Goal: Register for event/course

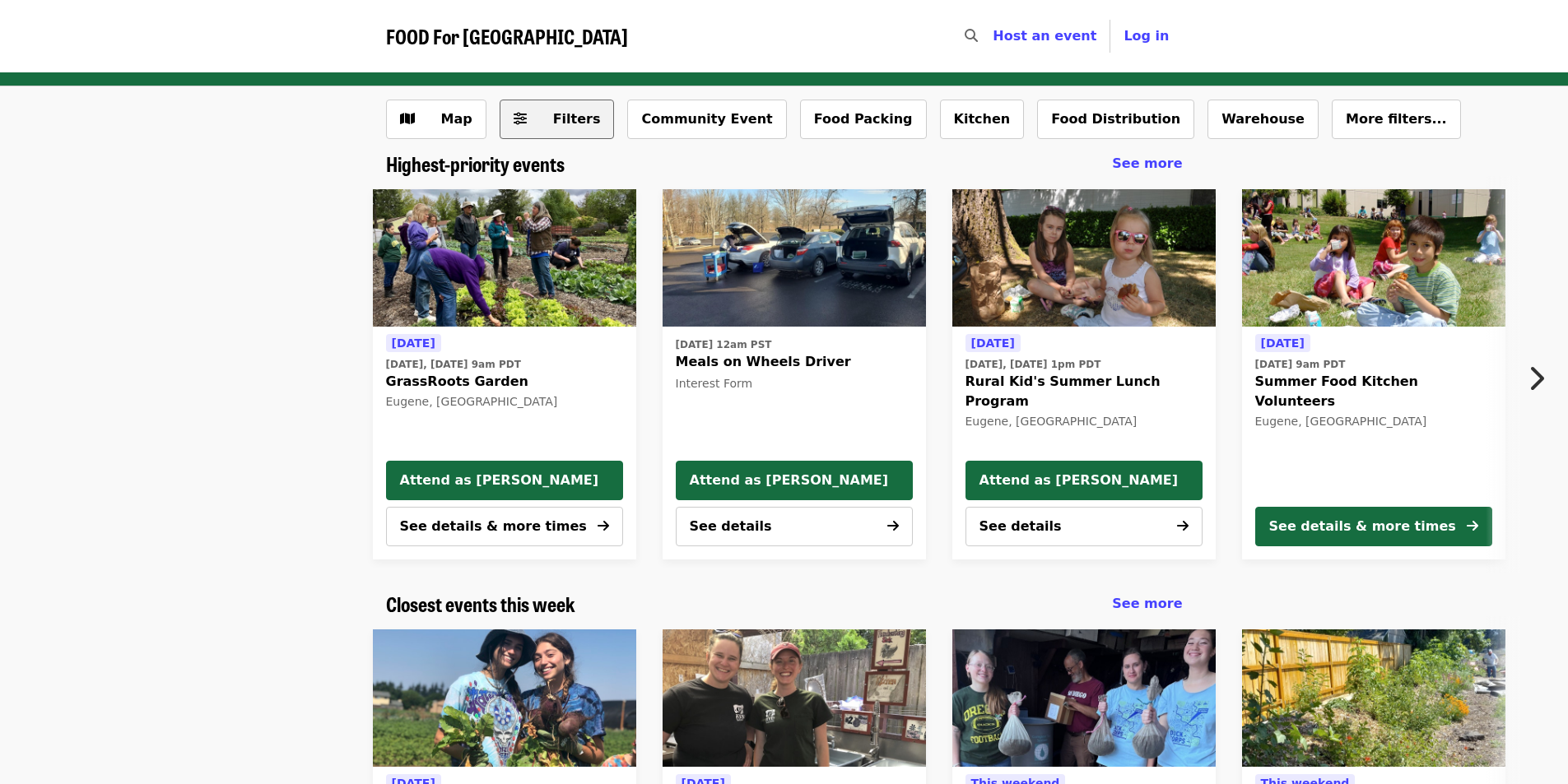
click at [561, 111] on span "Filters" at bounding box center [577, 118] width 48 height 15
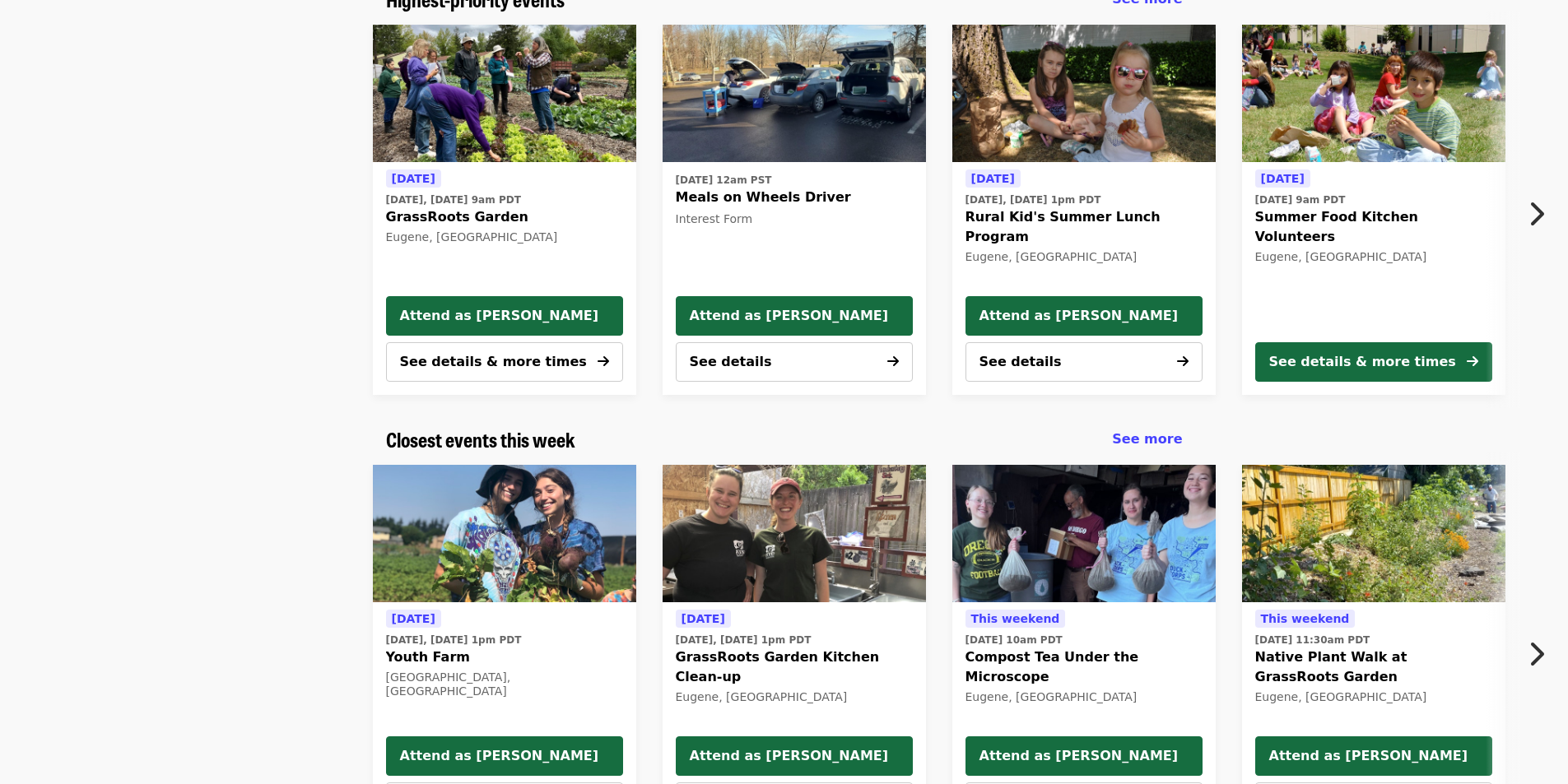
scroll to position [329, 0]
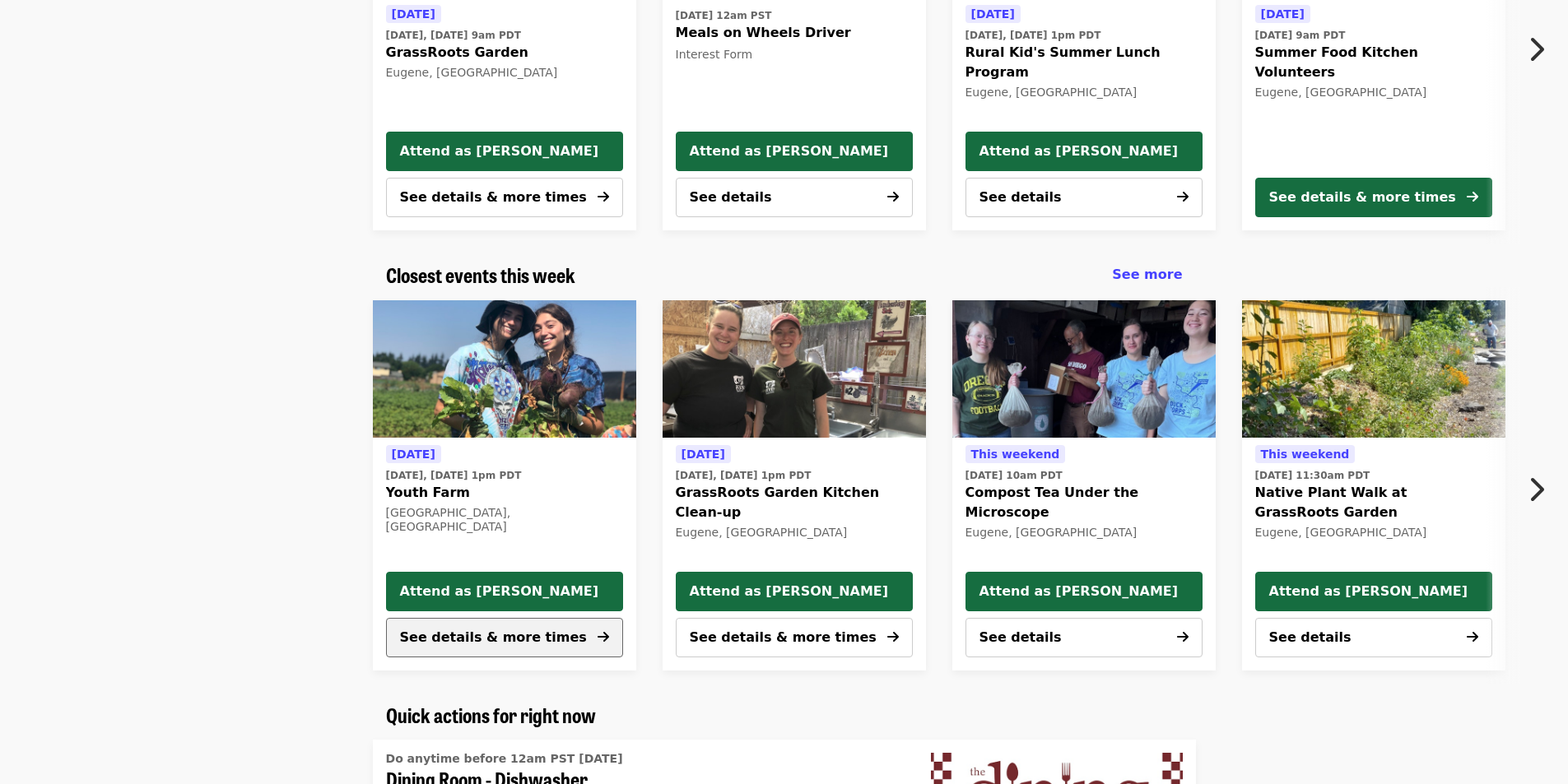
click at [547, 638] on span "See details & more times" at bounding box center [493, 637] width 187 height 15
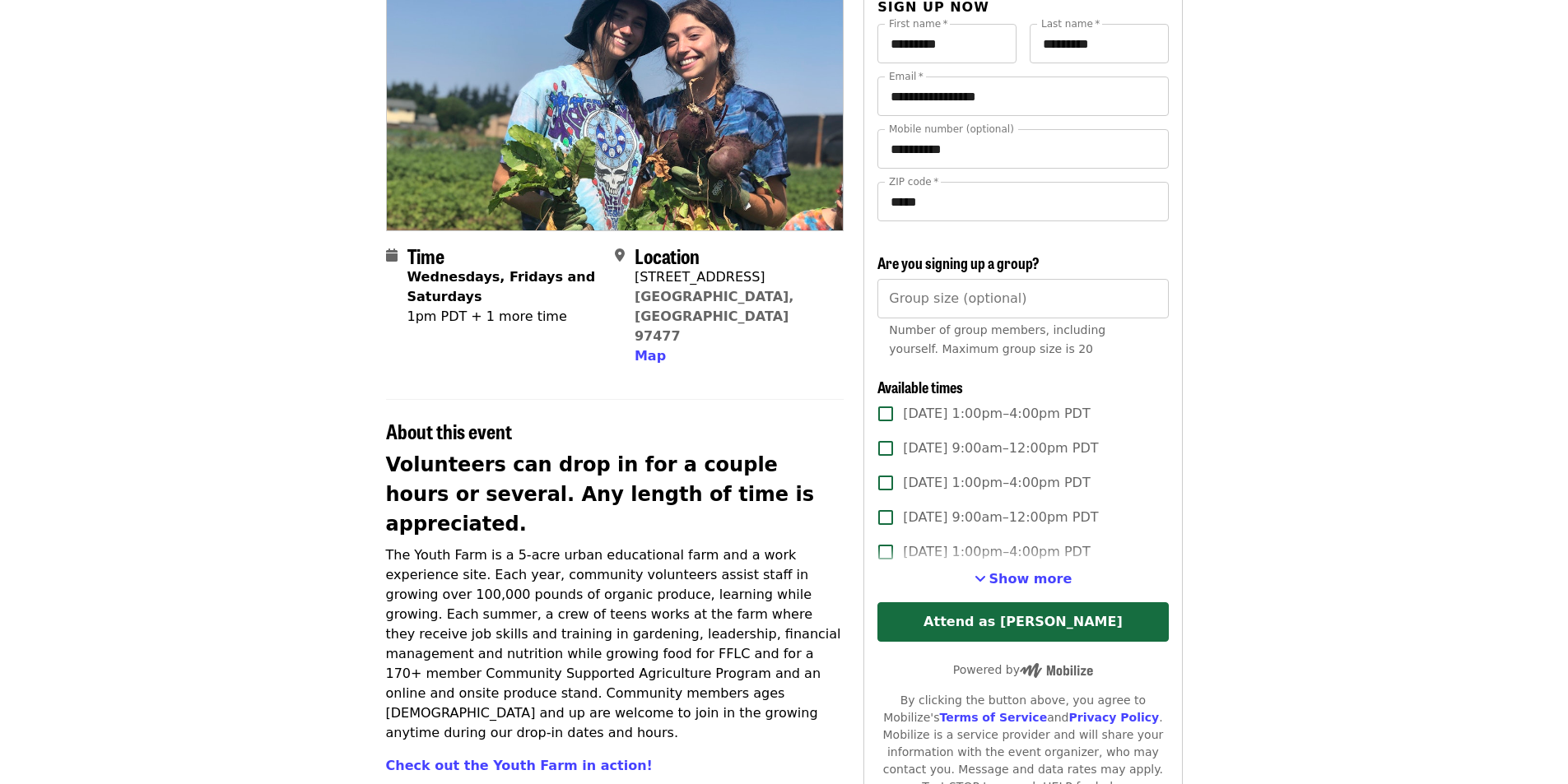
scroll to position [329, 0]
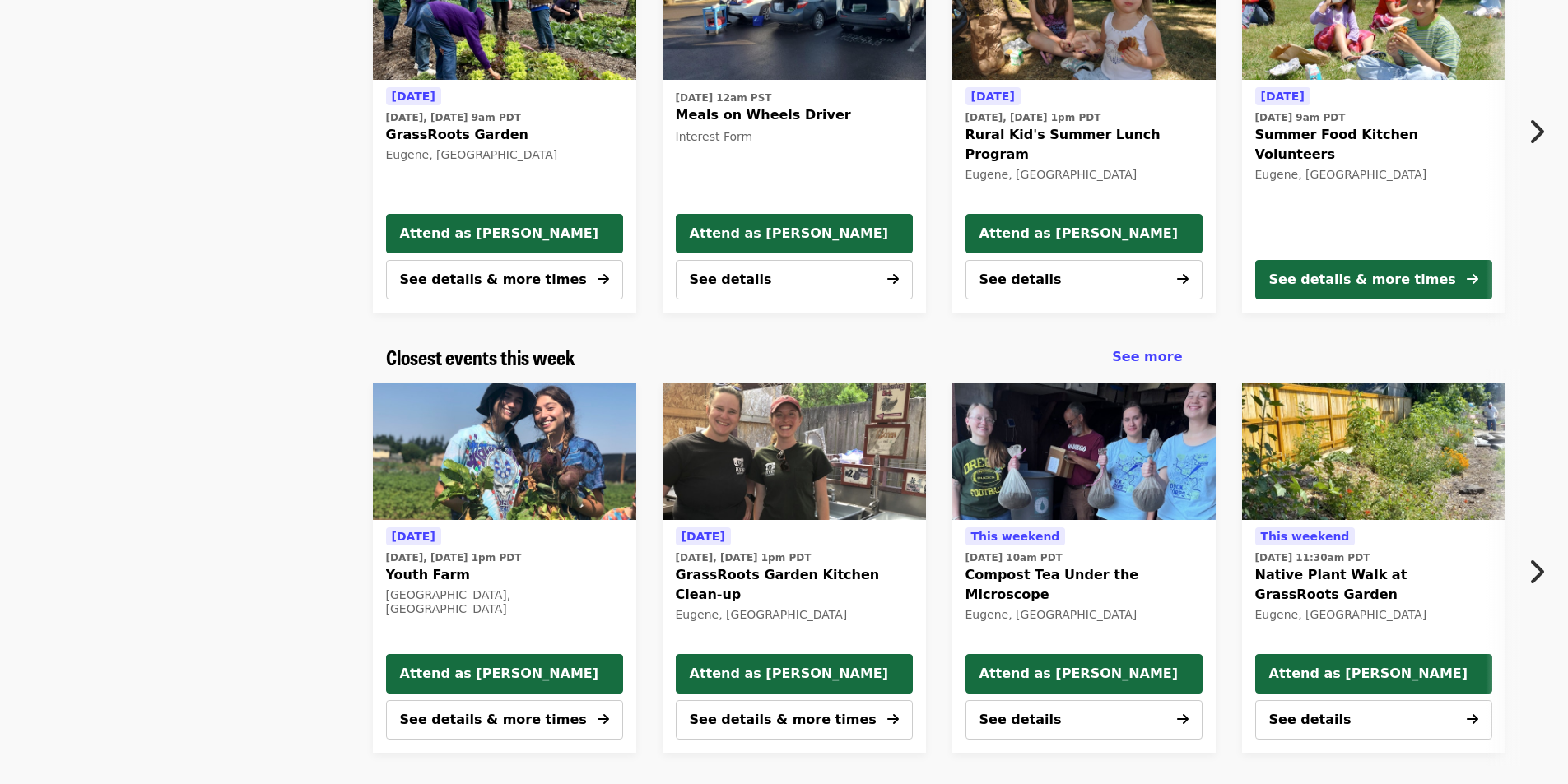
scroll to position [164, 0]
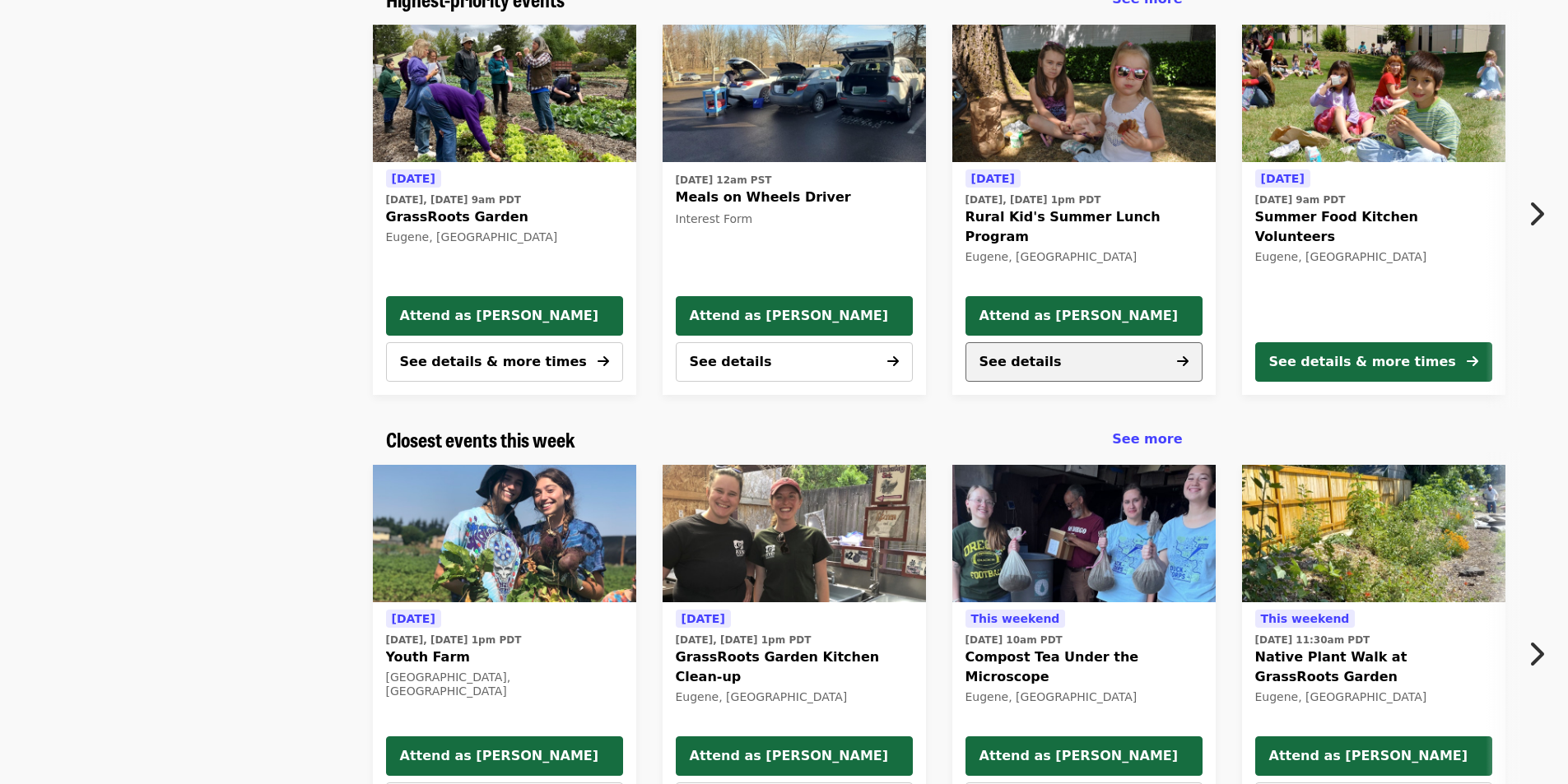
click at [1044, 357] on button "See details" at bounding box center [1085, 362] width 237 height 39
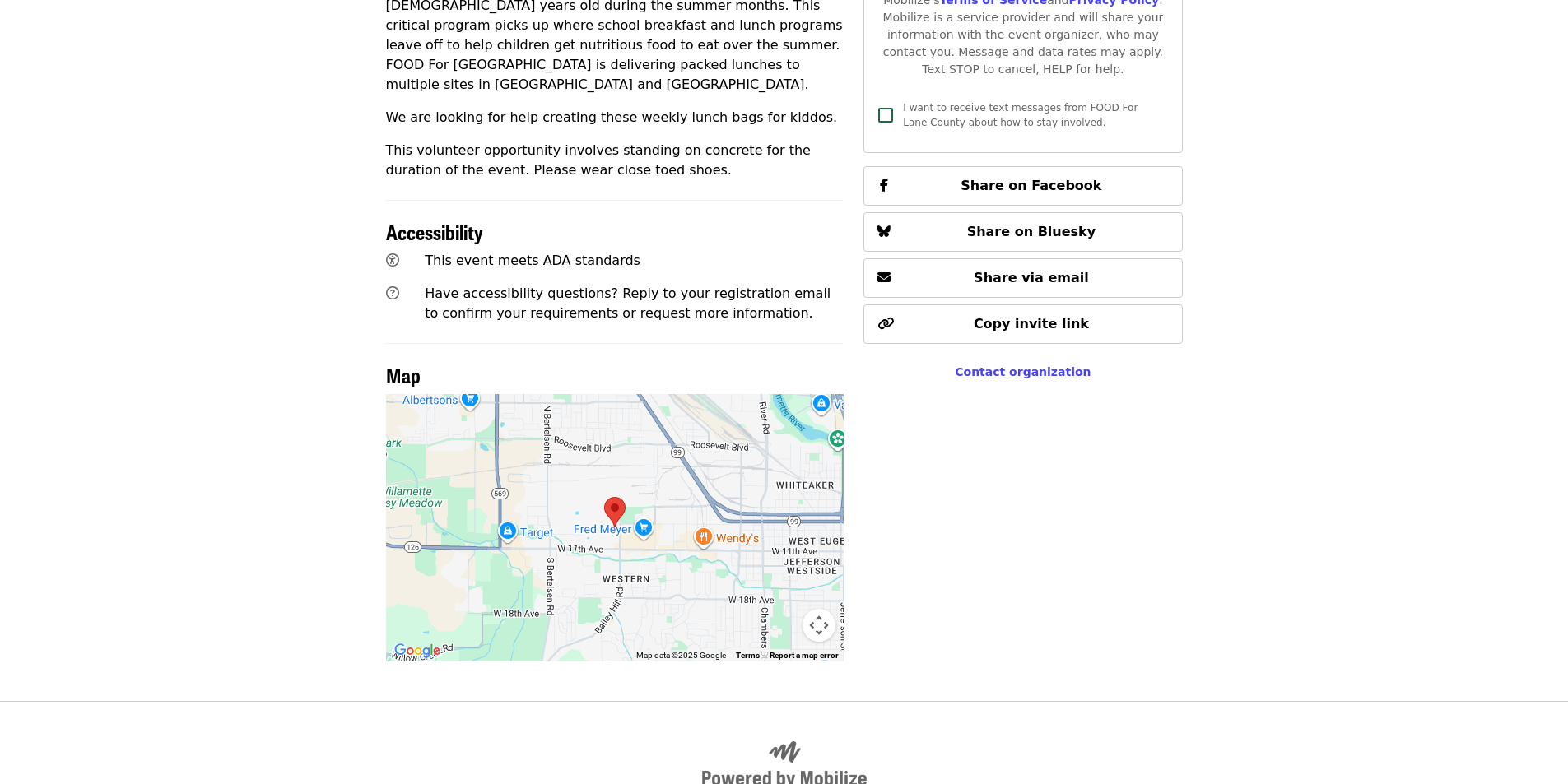
scroll to position [412, 0]
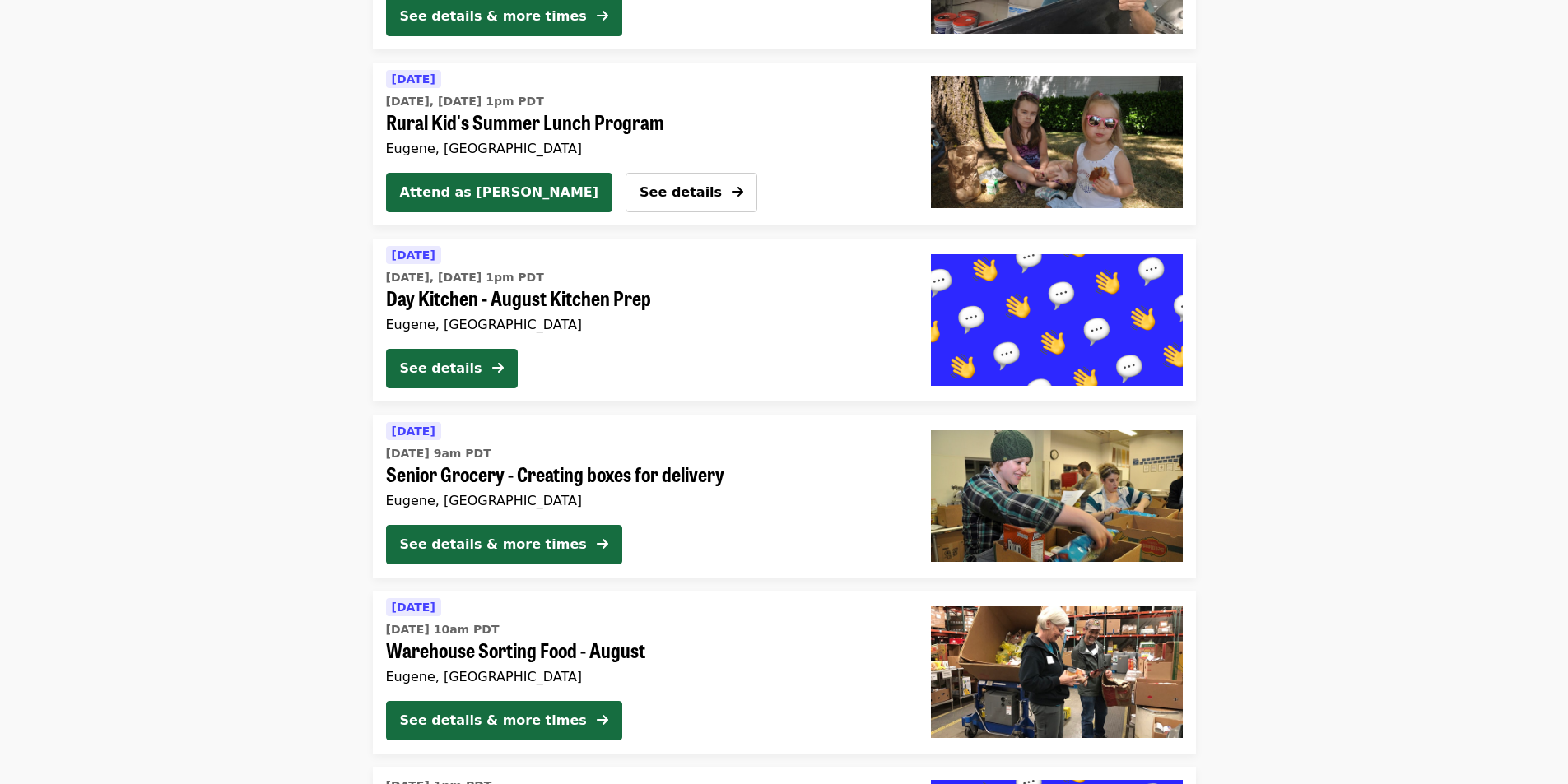
scroll to position [3557, 0]
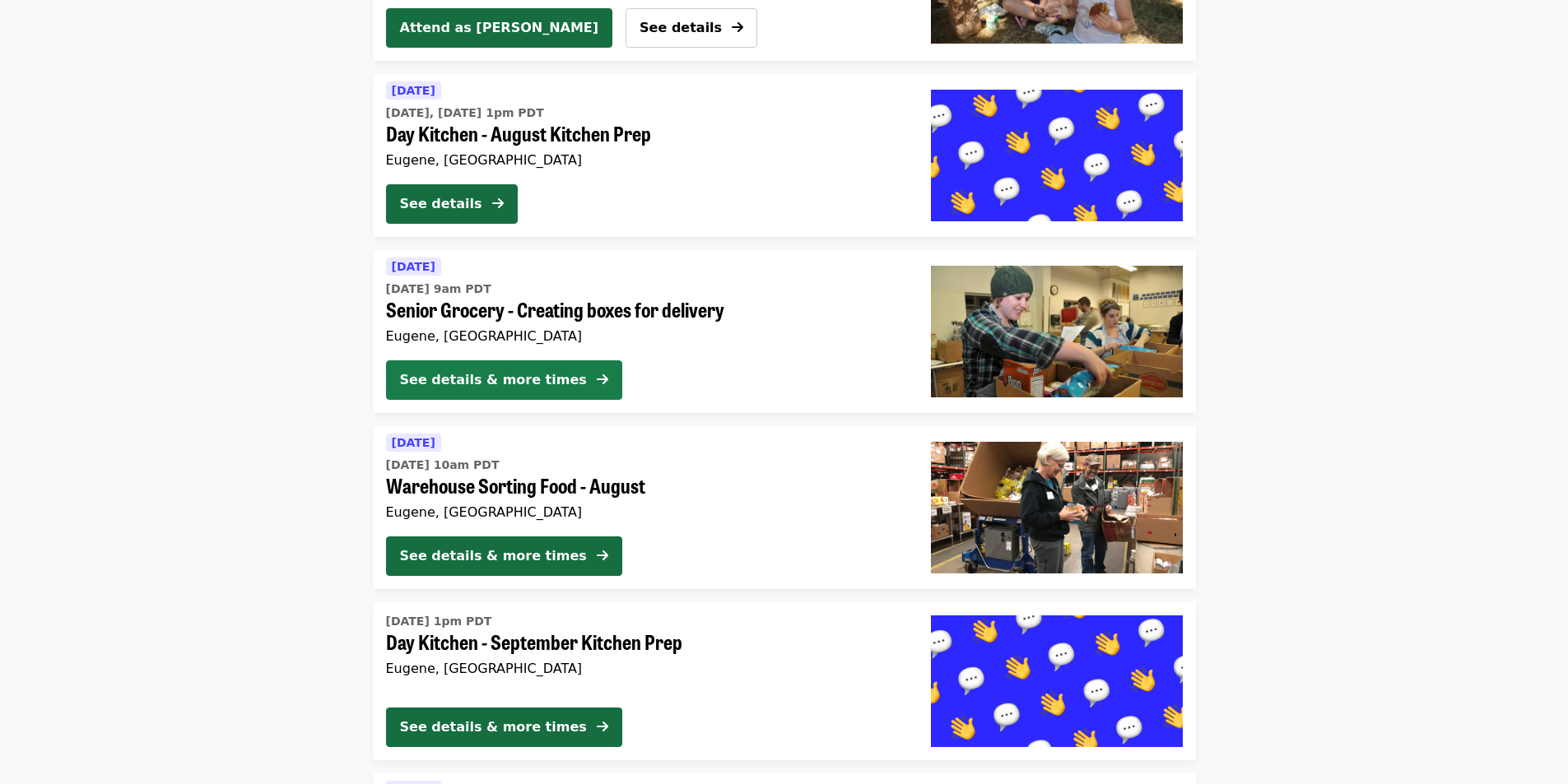
click at [442, 380] on div "See details & more times" at bounding box center [493, 379] width 187 height 20
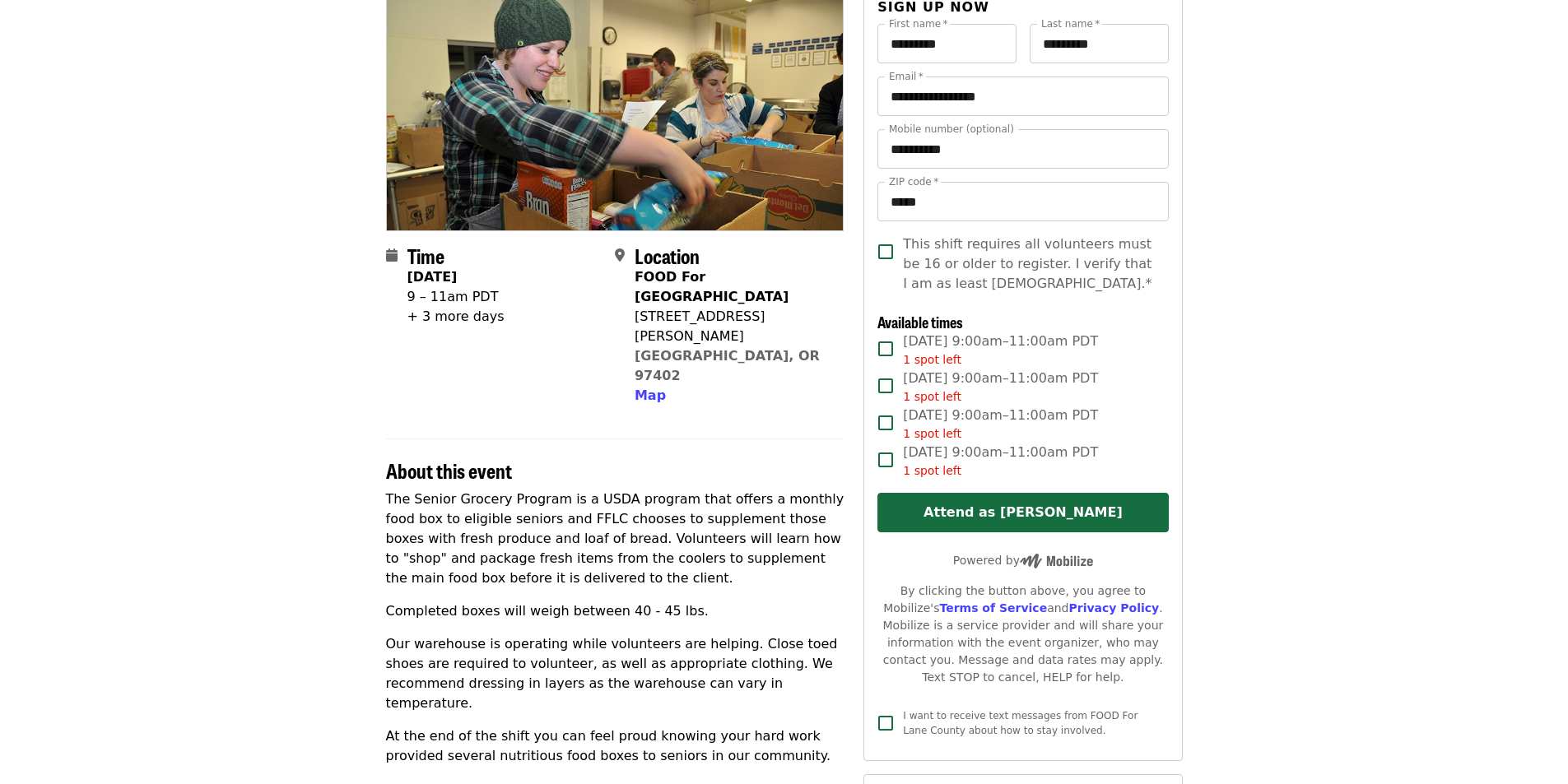
scroll to position [247, 0]
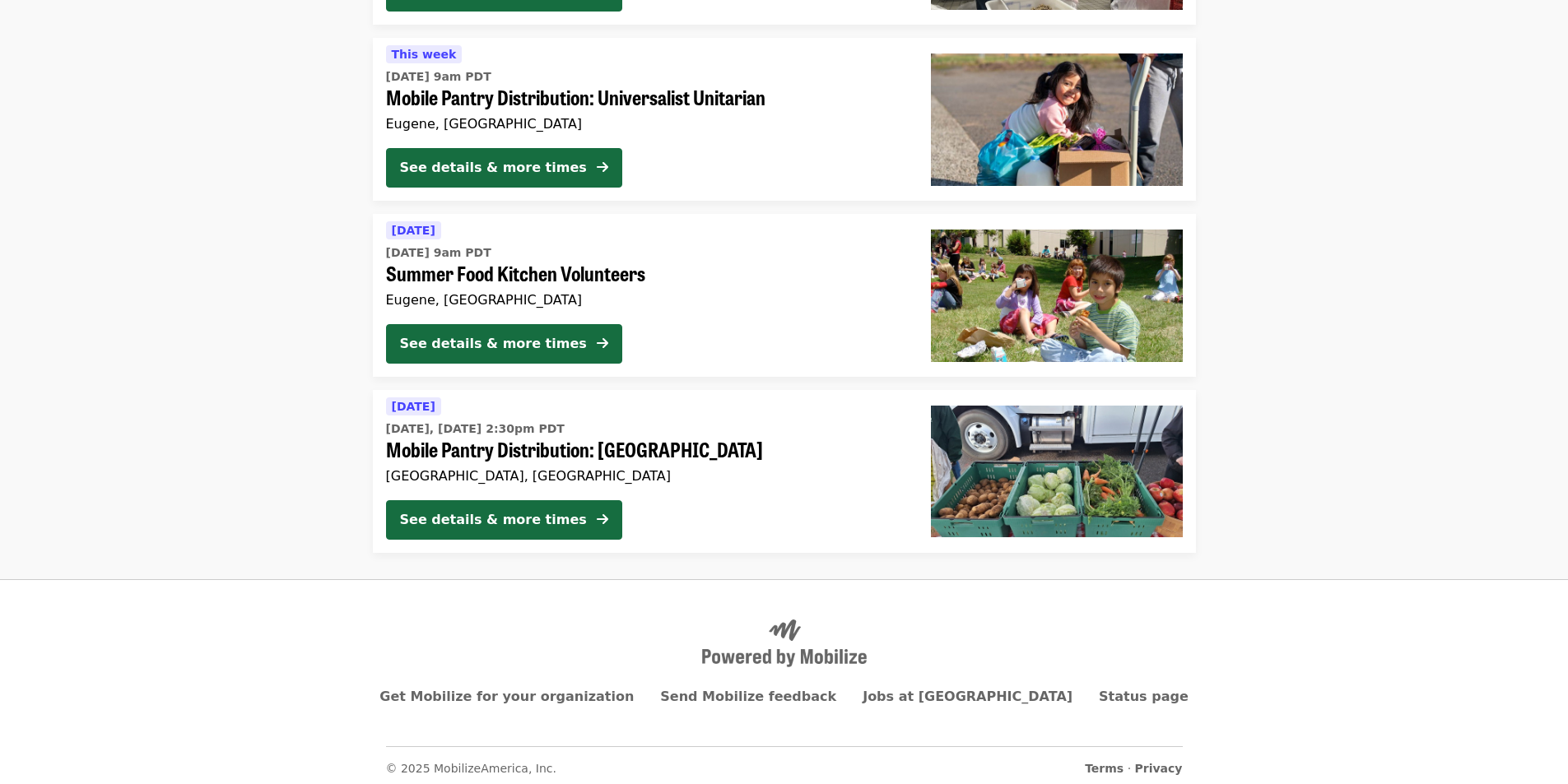
scroll to position [4651, 0]
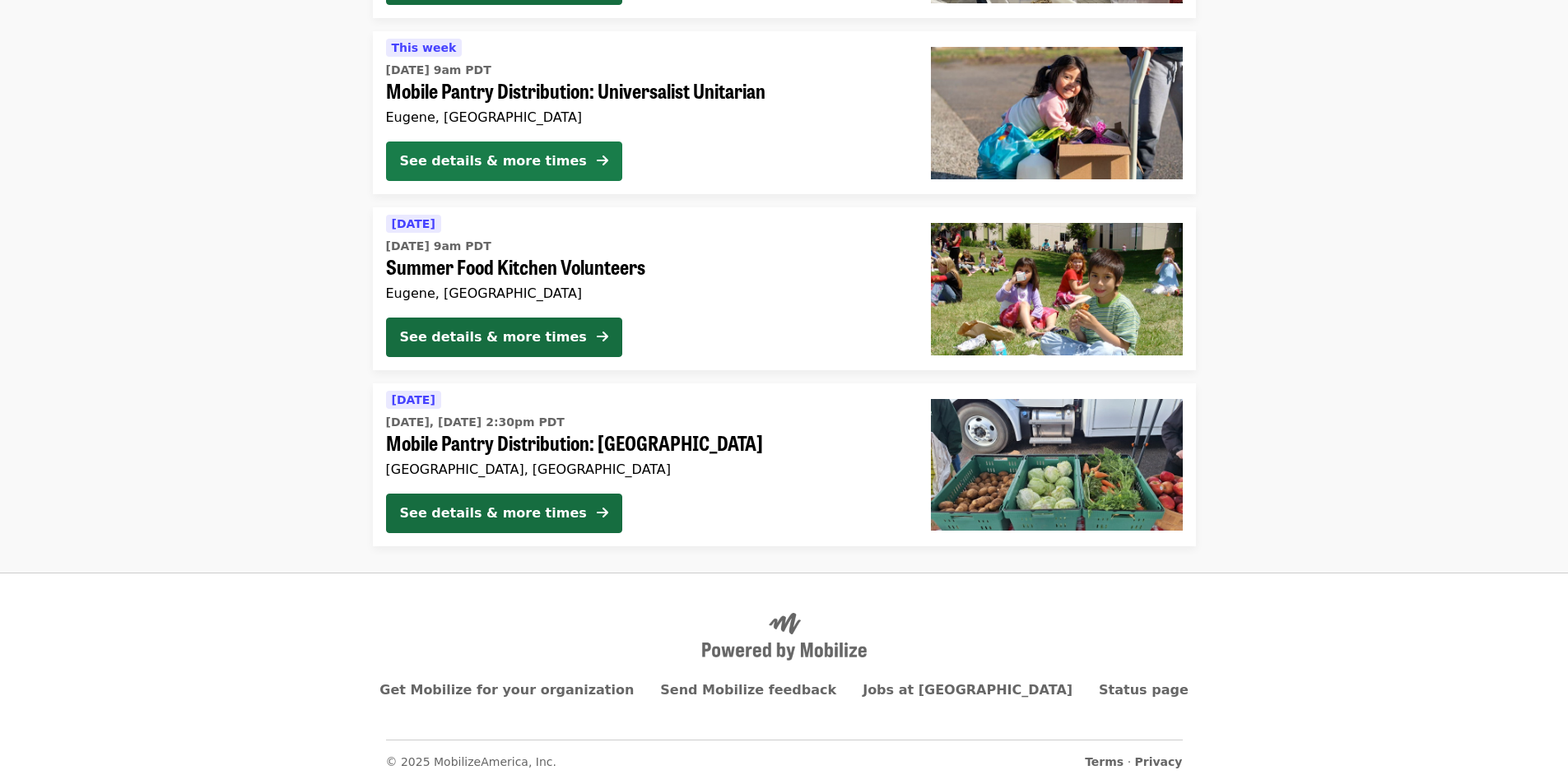
click at [460, 153] on div "See details & more times" at bounding box center [493, 161] width 187 height 20
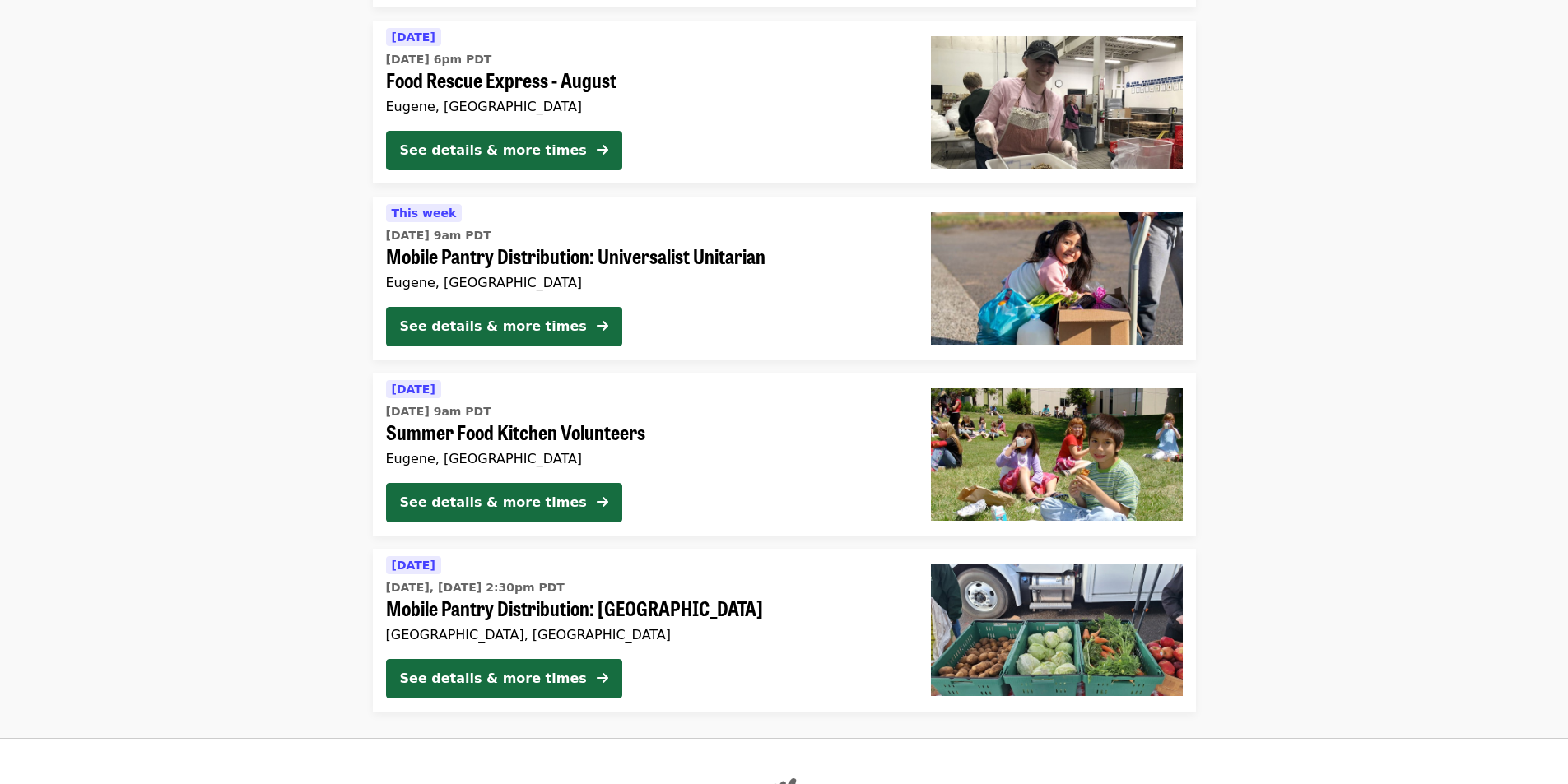
scroll to position [4403, 0]
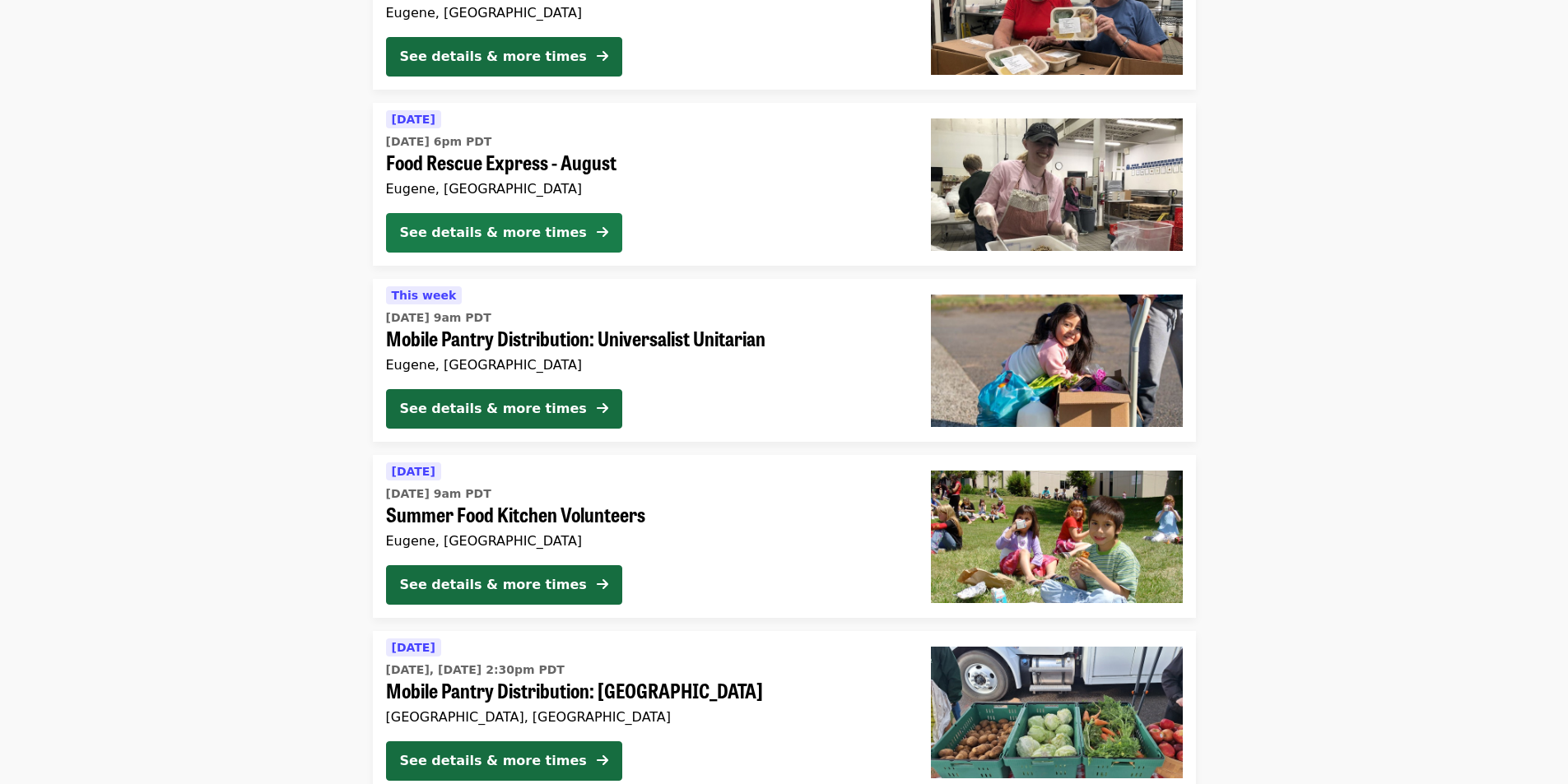
click at [495, 238] on div "See details & more times" at bounding box center [493, 233] width 187 height 20
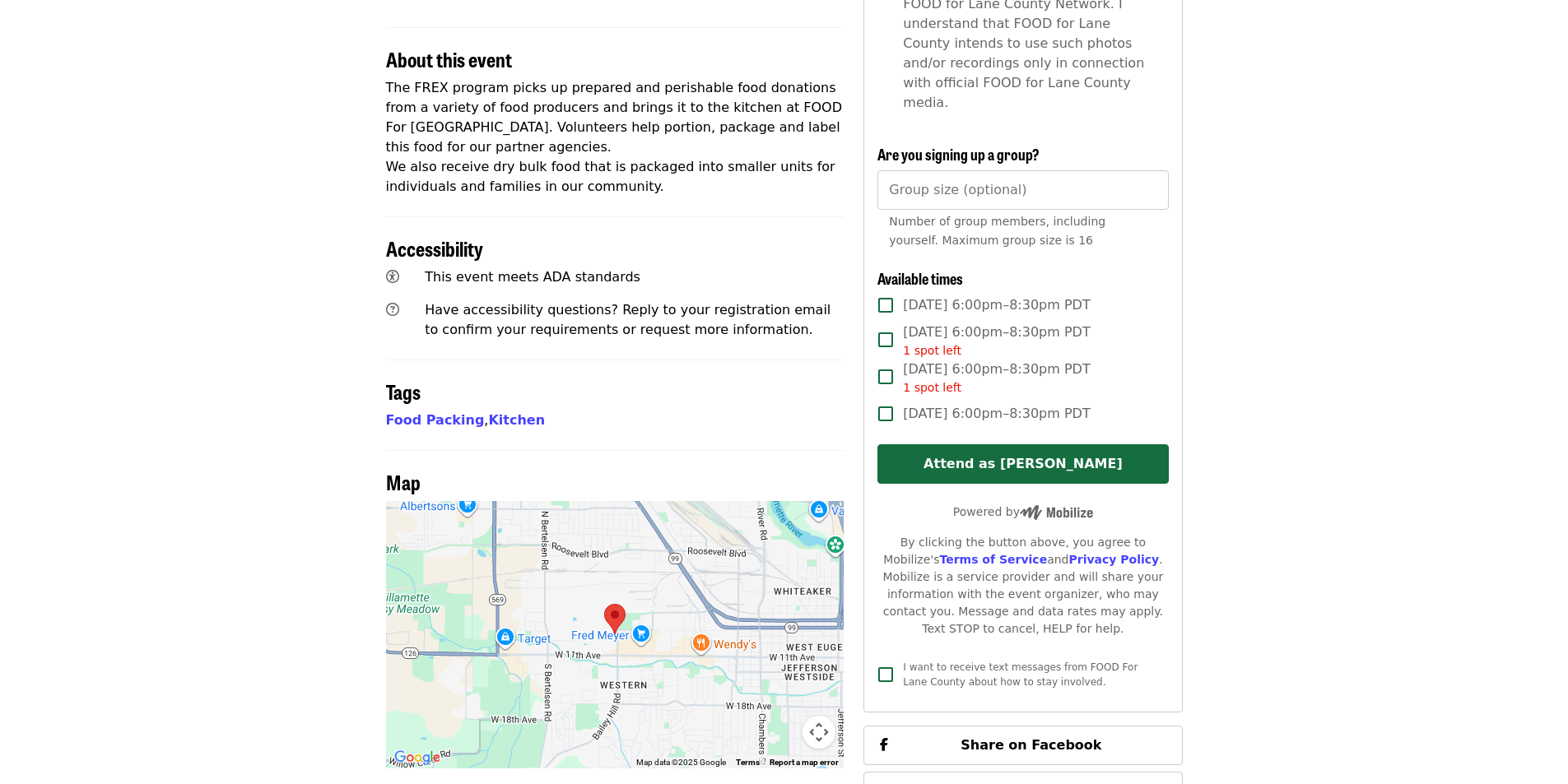
scroll to position [329, 0]
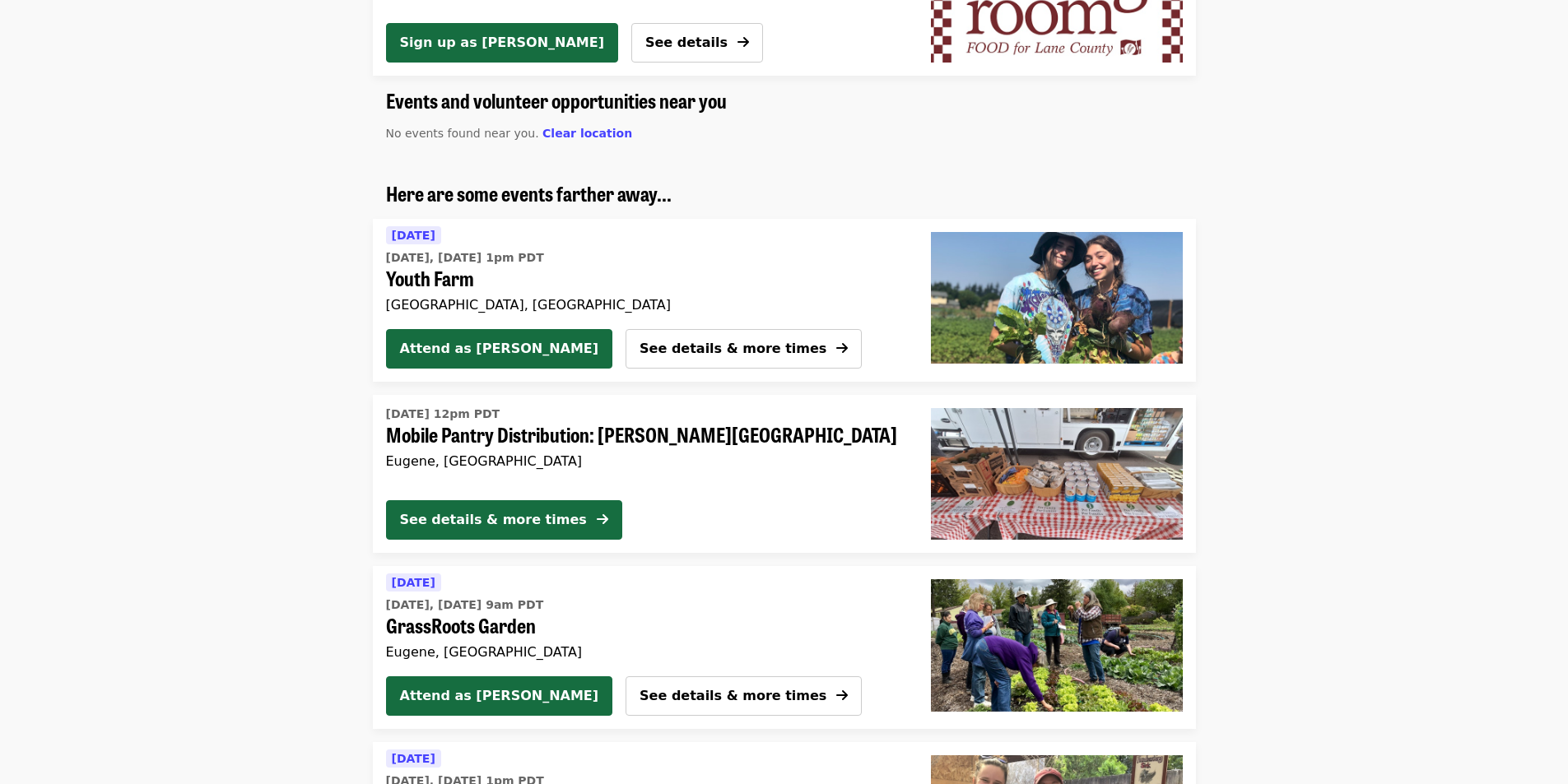
scroll to position [1234, 0]
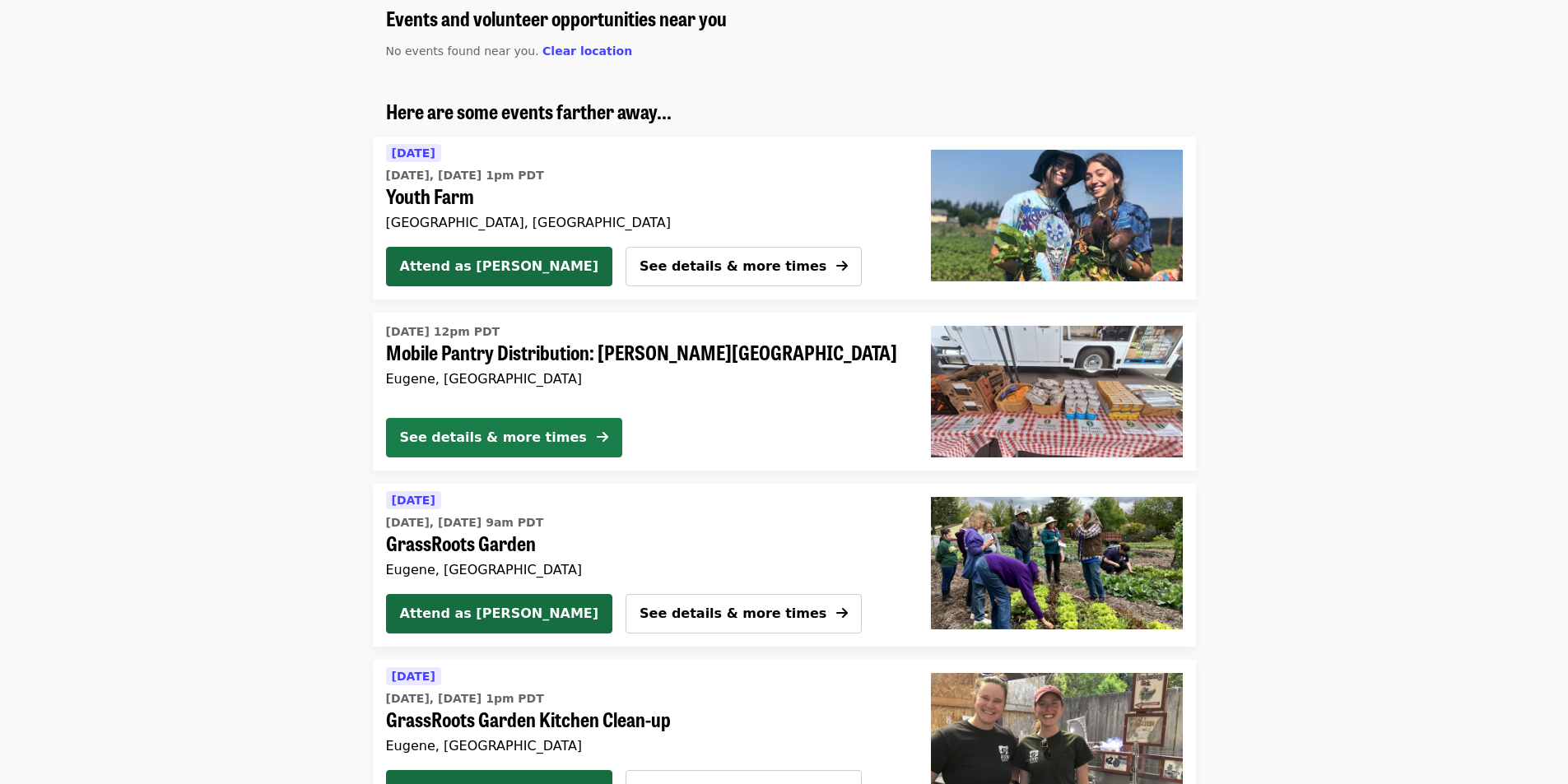
click at [442, 446] on div "See details & more times" at bounding box center [493, 437] width 187 height 20
